Goal: Obtain resource: Download file/media

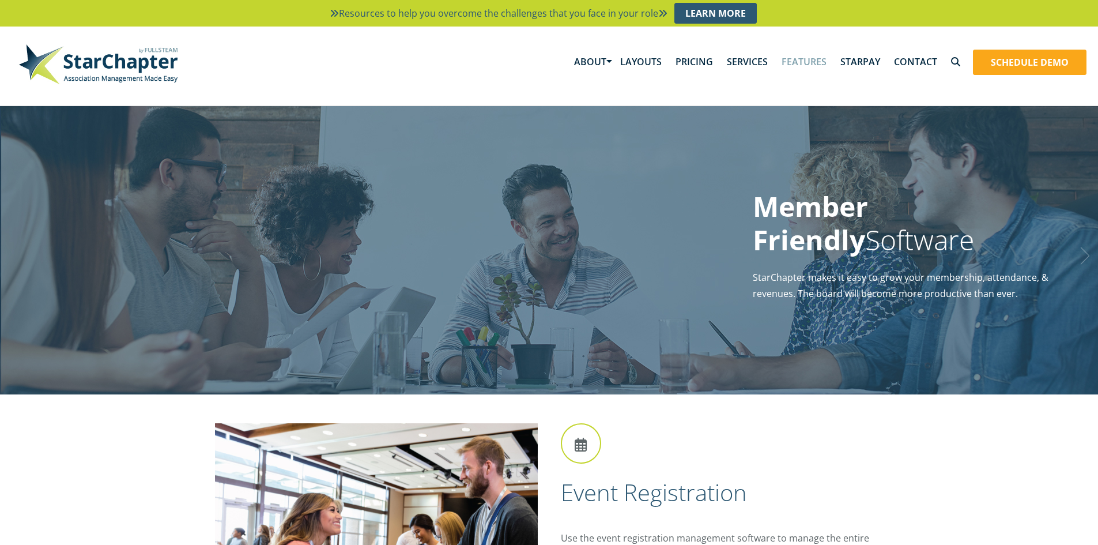
scroll to position [1441, 0]
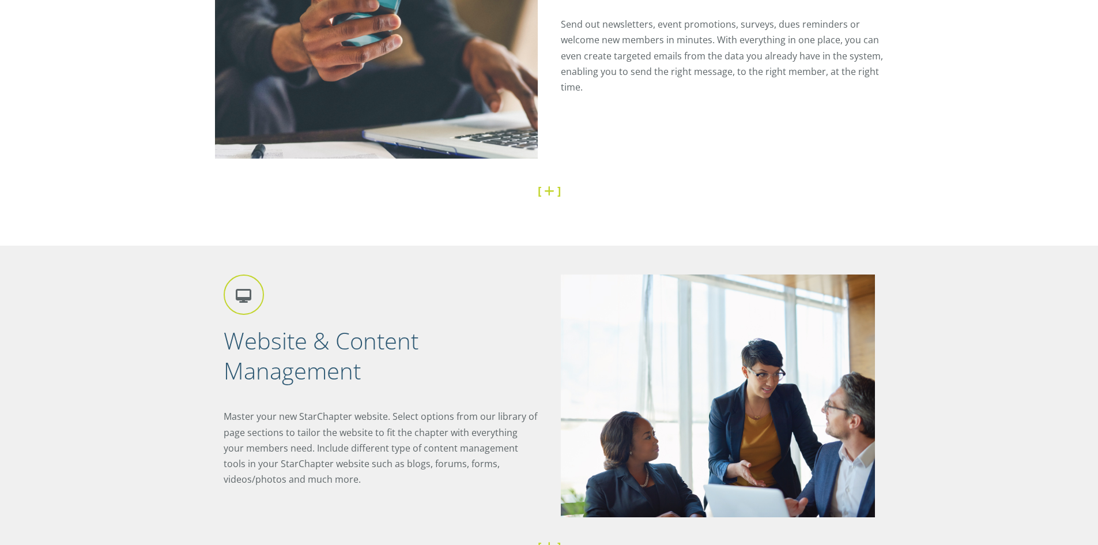
click at [327, 361] on h2 "Website & Content Management" at bounding box center [381, 356] width 314 height 60
click at [238, 302] on icon at bounding box center [244, 294] width 40 height 40
drag, startPoint x: 248, startPoint y: 409, endPoint x: 638, endPoint y: 372, distance: 391.5
click at [256, 409] on p "Master your new StarChapter website. Select options from our library of page se…" at bounding box center [381, 448] width 314 height 78
drag, startPoint x: 373, startPoint y: 394, endPoint x: 366, endPoint y: 400, distance: 9.0
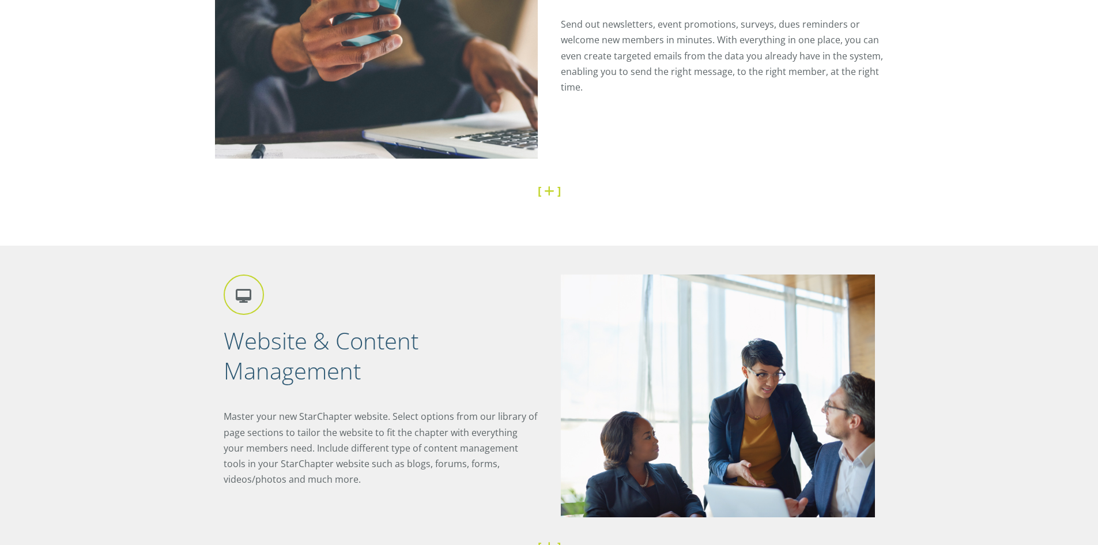
click at [370, 397] on div "Website & Content Management Master your new StarChapter website. Select option…" at bounding box center [387, 386] width 326 height 224
click at [360, 408] on div "Website & Content Management Master your new StarChapter website. Select option…" at bounding box center [387, 386] width 326 height 224
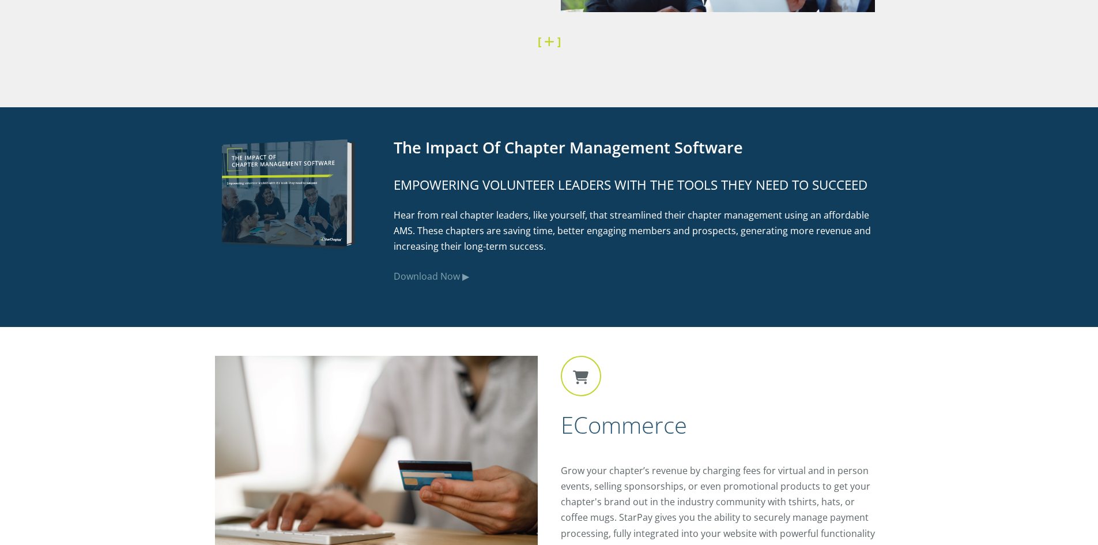
scroll to position [2075, 0]
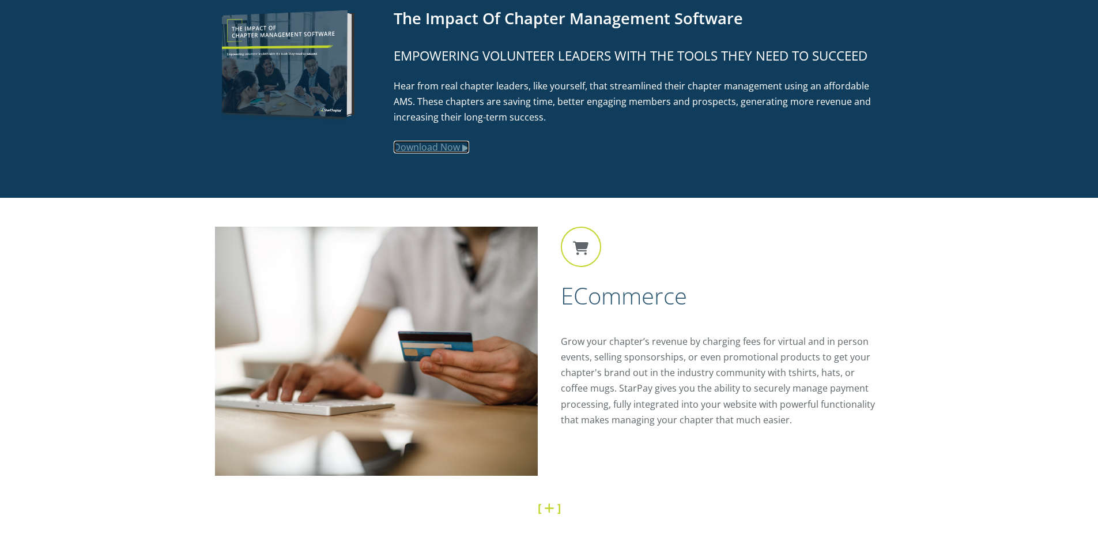
click at [467, 149] on link "Download Now ▶" at bounding box center [432, 147] width 76 height 13
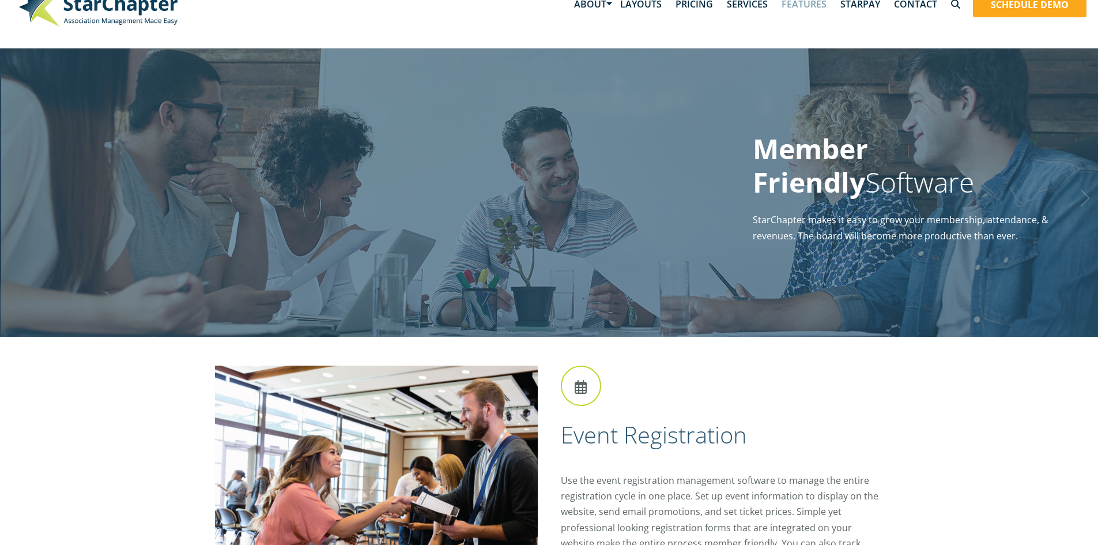
scroll to position [0, 0]
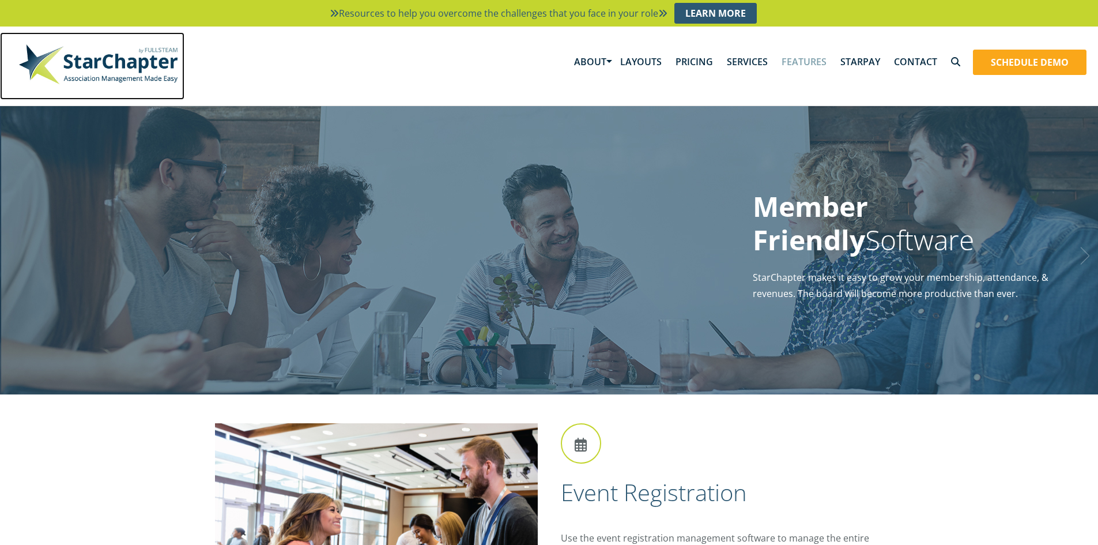
click at [103, 67] on img at bounding box center [98, 64] width 173 height 52
